Goal: Task Accomplishment & Management: Manage account settings

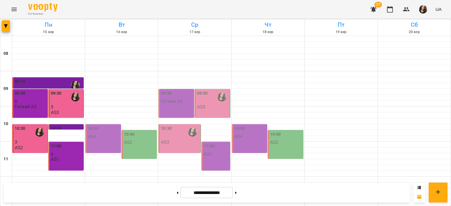
scroll to position [279, 0]
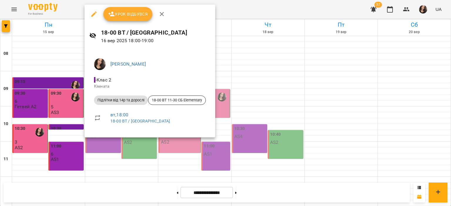
click at [113, 15] on icon "button" at bounding box center [111, 14] width 6 height 5
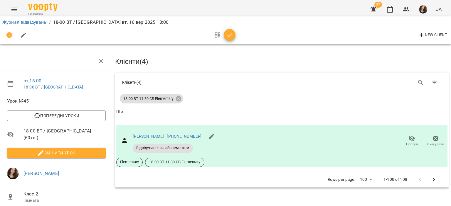
click at [237, 35] on div "New Client" at bounding box center [225, 35] width 446 height 14
click at [230, 34] on icon "button" at bounding box center [229, 35] width 7 height 7
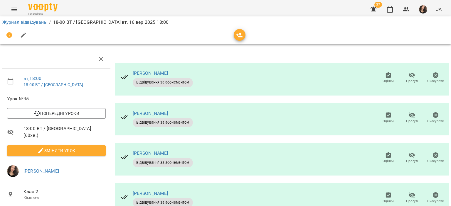
scroll to position [17, 0]
click at [392, 72] on span "Оцінки" at bounding box center [388, 78] width 17 height 12
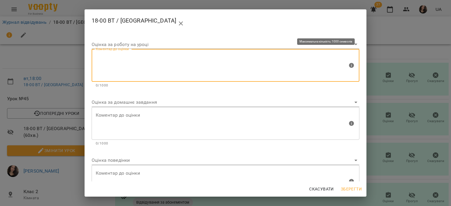
click at [167, 60] on textarea at bounding box center [222, 66] width 252 height 22
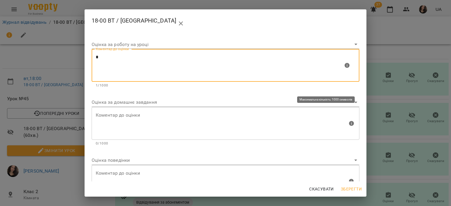
type textarea "*"
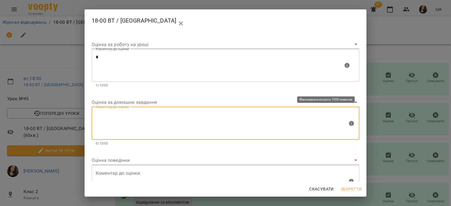
click at [125, 117] on textarea at bounding box center [222, 123] width 252 height 22
type textarea "*"
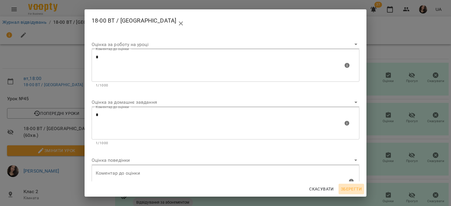
click at [350, 189] on span "Зберегти" at bounding box center [351, 189] width 21 height 7
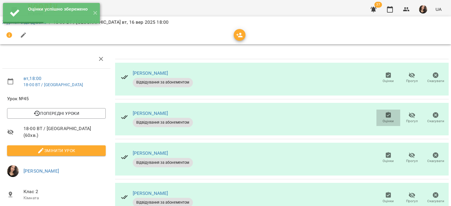
click at [384, 119] on span "Оцінки" at bounding box center [388, 121] width 11 height 5
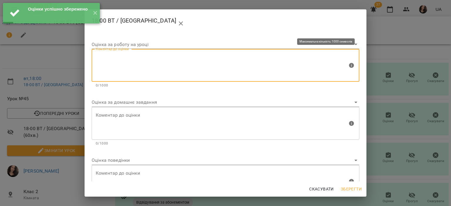
click at [186, 73] on textarea at bounding box center [222, 66] width 252 height 22
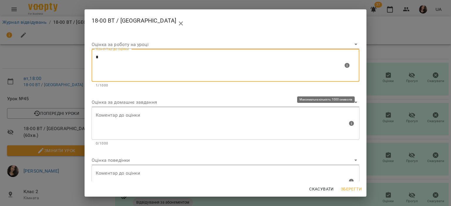
type textarea "*"
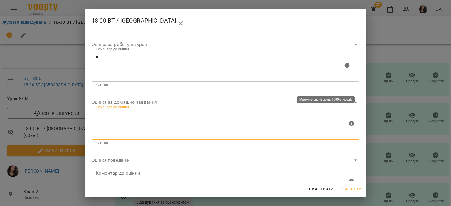
click at [129, 117] on textarea at bounding box center [222, 123] width 252 height 22
type textarea "*"
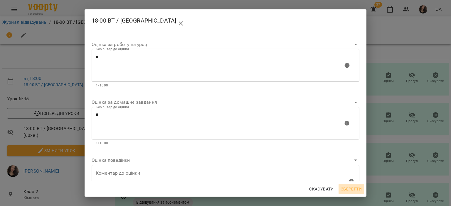
click at [357, 191] on span "Зберегти" at bounding box center [351, 189] width 21 height 7
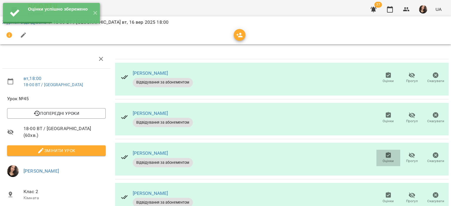
click at [387, 150] on button "Оцінки" at bounding box center [388, 158] width 24 height 16
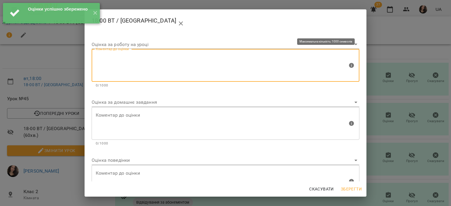
click at [144, 55] on textarea at bounding box center [222, 66] width 252 height 22
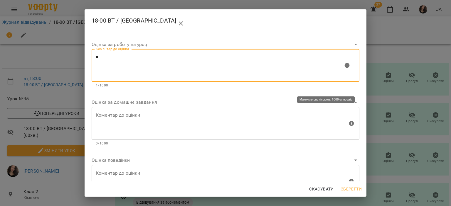
type textarea "*"
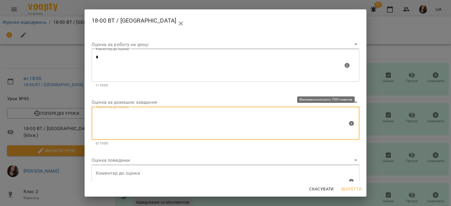
click at [112, 119] on textarea at bounding box center [222, 123] width 252 height 22
type textarea "*"
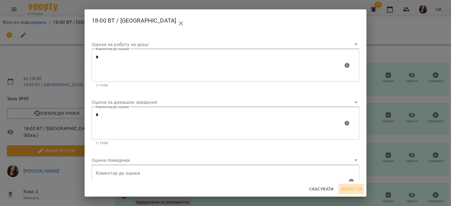
click at [345, 194] on button "Зберегти" at bounding box center [352, 189] width 26 height 11
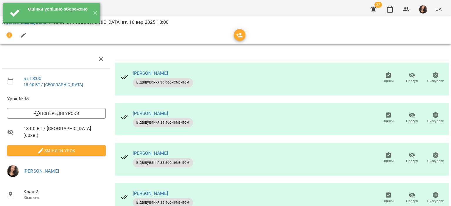
click at [386, 192] on icon "button" at bounding box center [388, 195] width 5 height 6
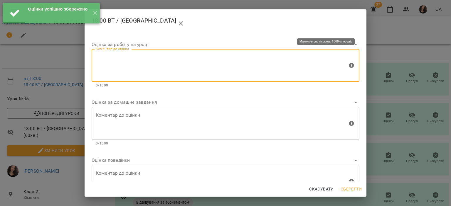
click at [159, 55] on textarea at bounding box center [222, 66] width 252 height 22
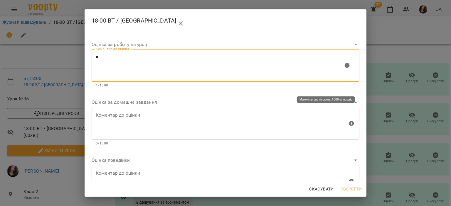
type textarea "*"
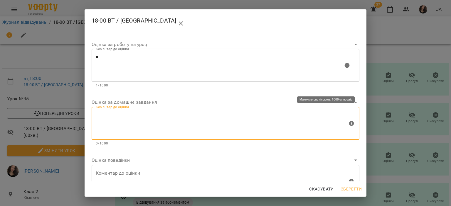
click at [129, 121] on textarea at bounding box center [222, 123] width 252 height 22
type textarea "*"
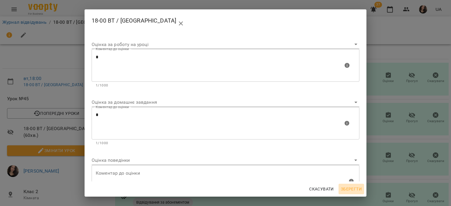
click at [352, 189] on span "Зберегти" at bounding box center [351, 189] width 21 height 7
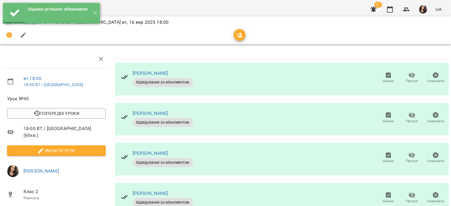
scroll to position [48, 0]
click at [94, 14] on button "✕" at bounding box center [95, 13] width 10 height 21
